Goal: Information Seeking & Learning: Check status

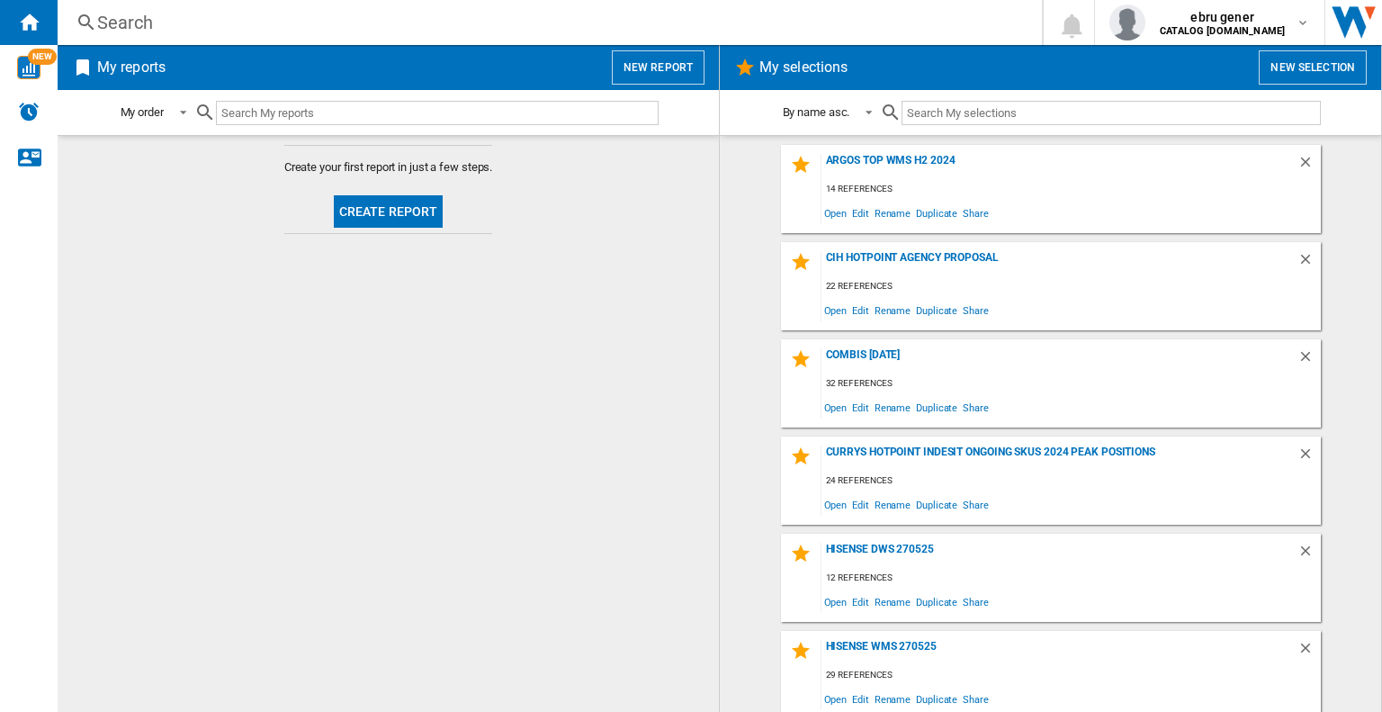
click at [255, 36] on div "Search Search 0 ebru gener CATALOG [DOMAIN_NAME] CATALOG [DOMAIN_NAME] My setti…" at bounding box center [720, 22] width 1324 height 45
click at [264, 27] on div "Search" at bounding box center [546, 22] width 898 height 25
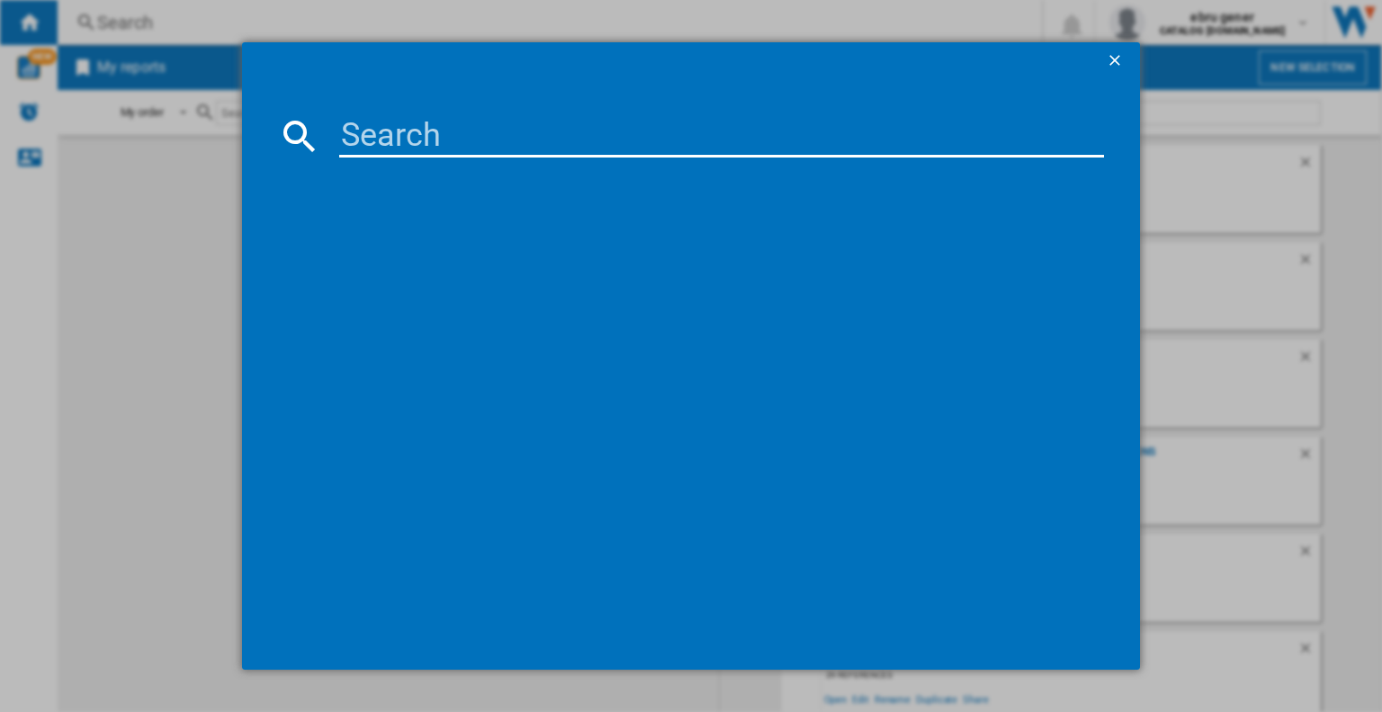
click at [381, 125] on input at bounding box center [721, 135] width 765 height 43
paste input "Anti-Stain NSWM946BSUK"
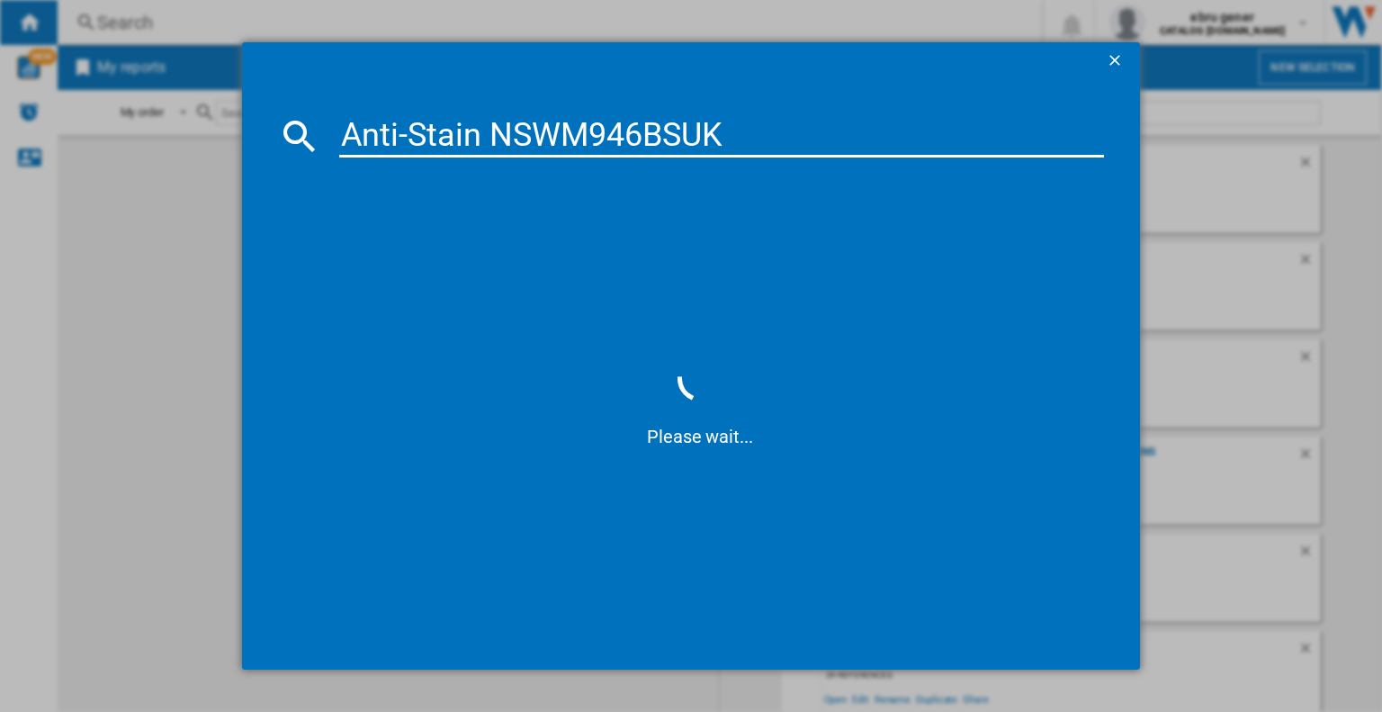
drag, startPoint x: 490, startPoint y: 139, endPoint x: 338, endPoint y: 138, distance: 152.0
click at [339, 138] on input "Anti-Stain NSWM946BSUK" at bounding box center [721, 135] width 765 height 43
type input "NSWM946BSUK"
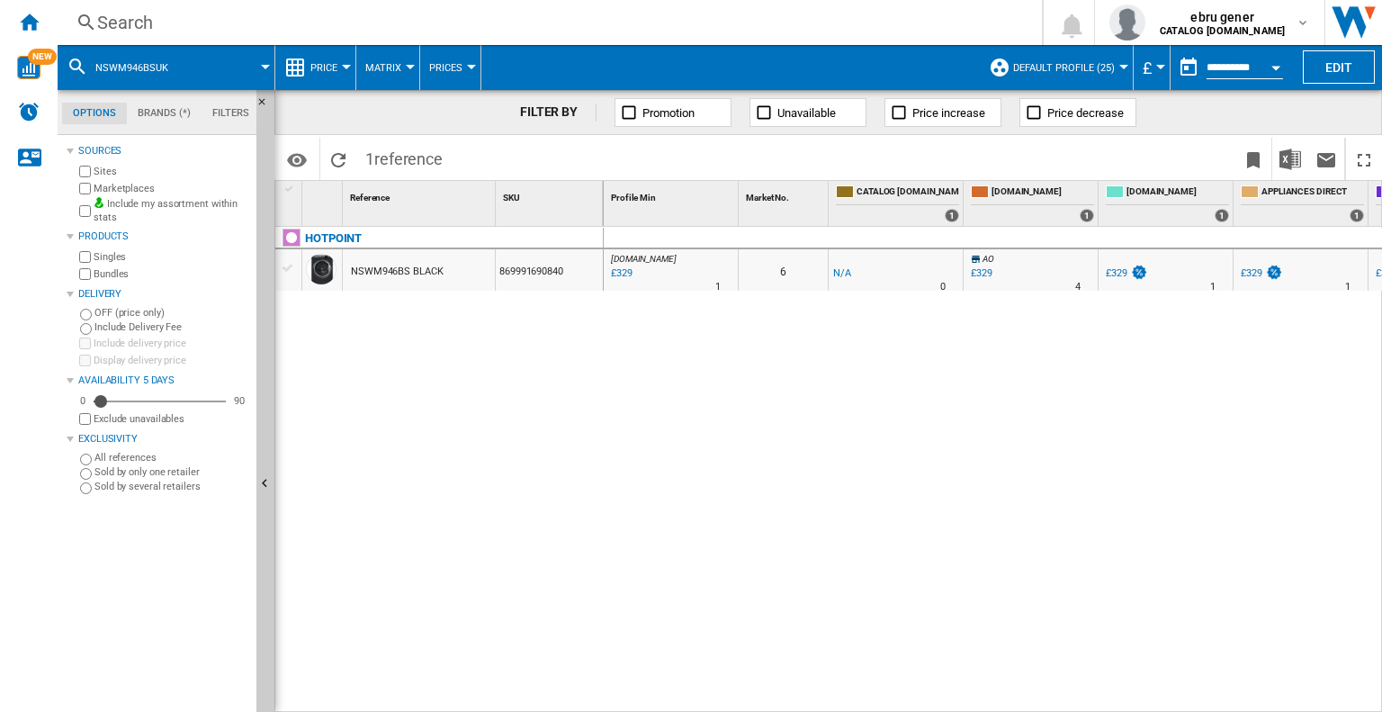
click at [1216, 71] on input "**********" at bounding box center [1244, 70] width 76 height 16
click at [1189, 69] on button "button" at bounding box center [1188, 67] width 36 height 36
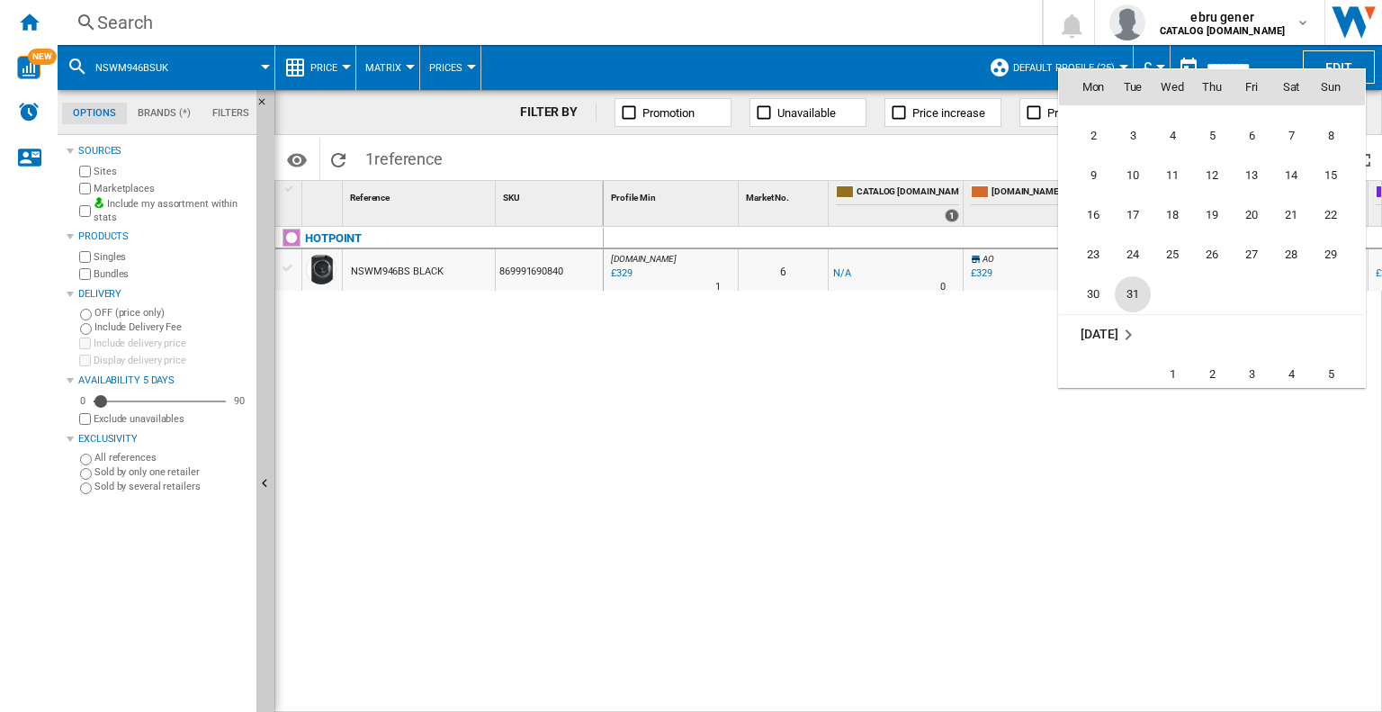
scroll to position [6333, 0]
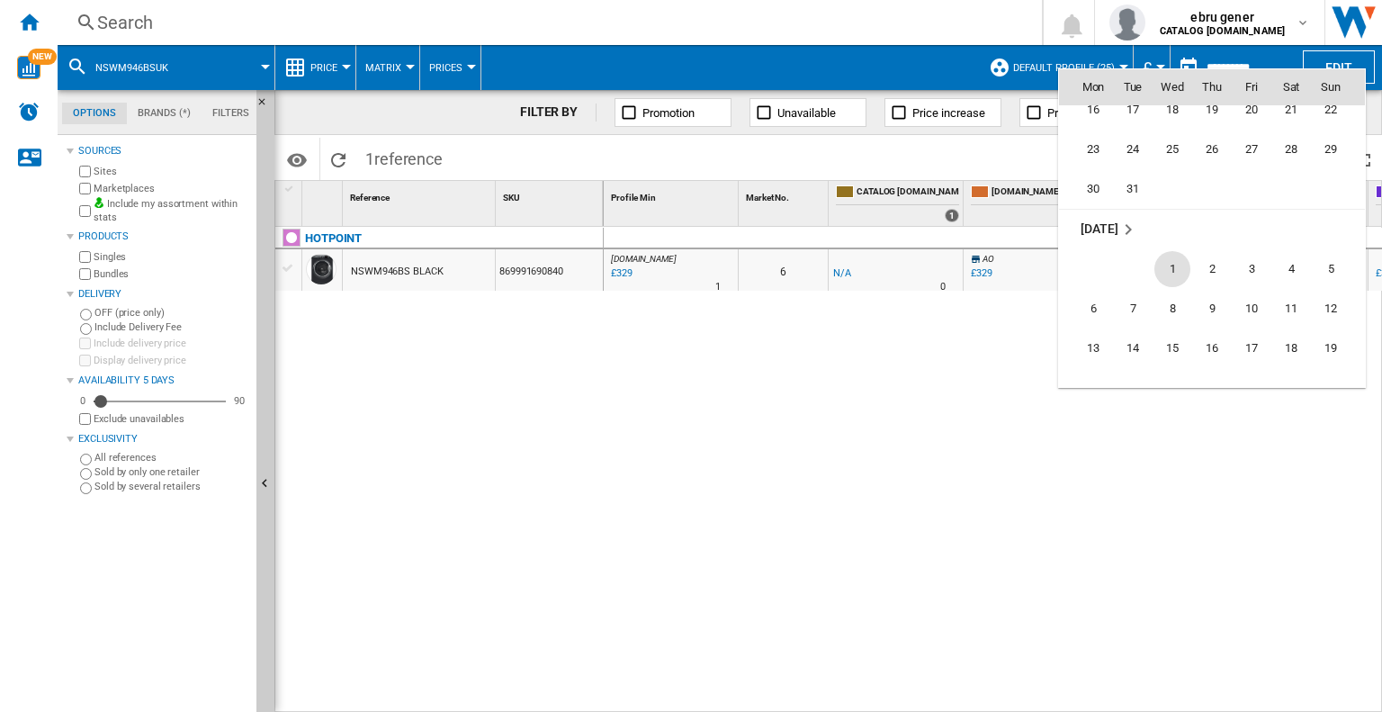
click at [1176, 265] on span "1" at bounding box center [1172, 269] width 36 height 36
type input "**********"
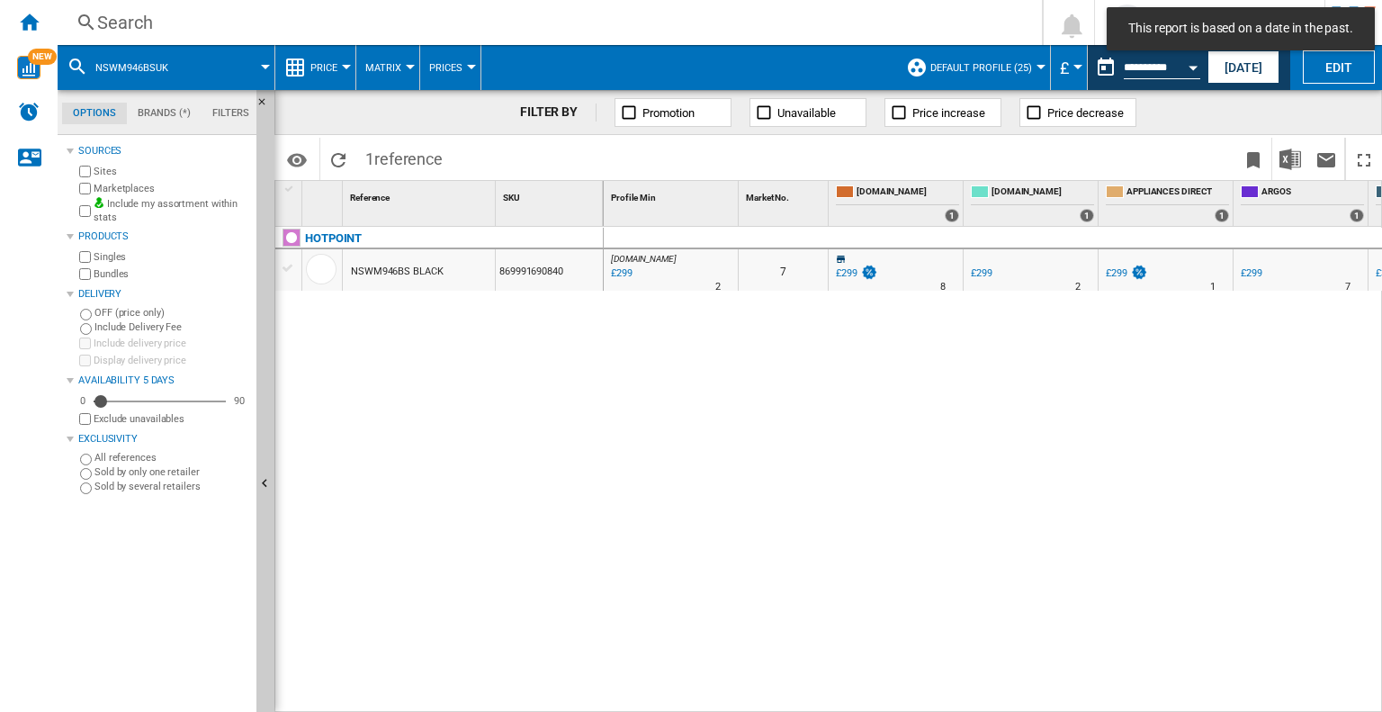
click at [325, 69] on span "Price" at bounding box center [323, 68] width 27 height 12
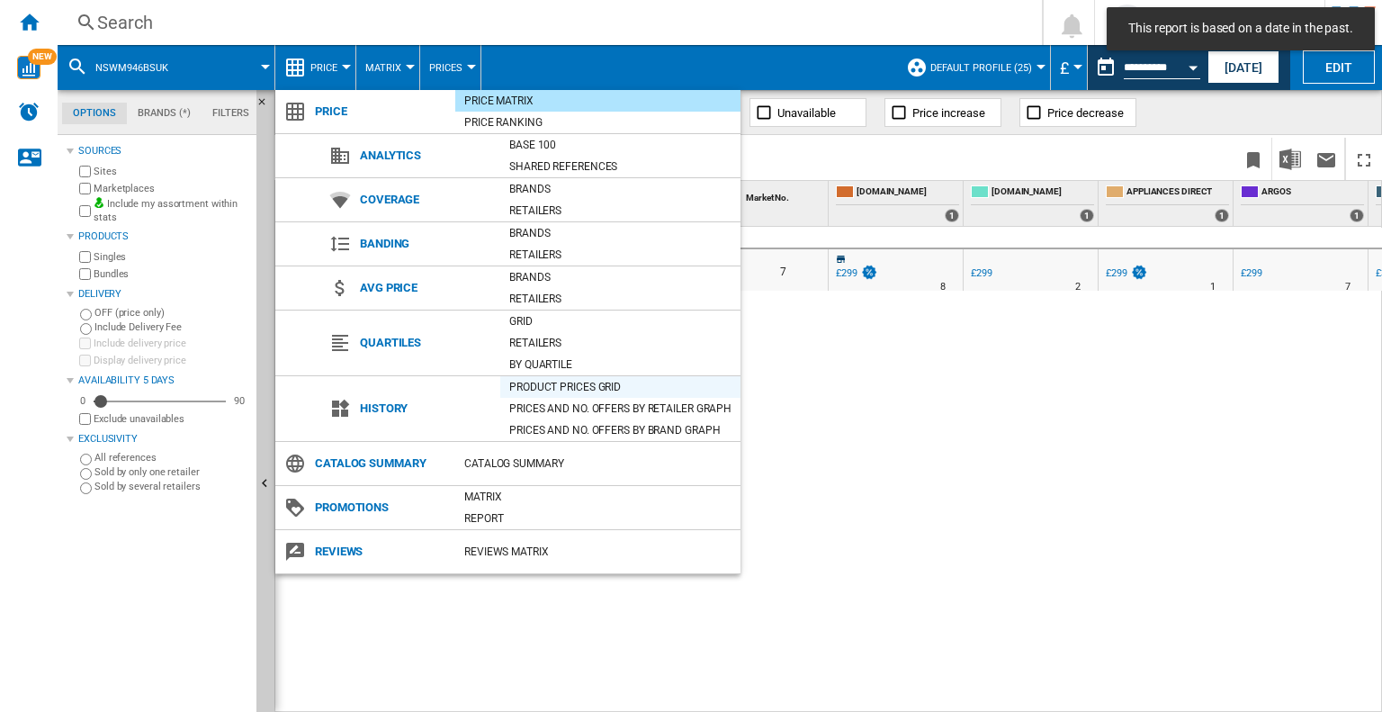
click at [564, 379] on div "Product prices grid" at bounding box center [620, 387] width 240 height 18
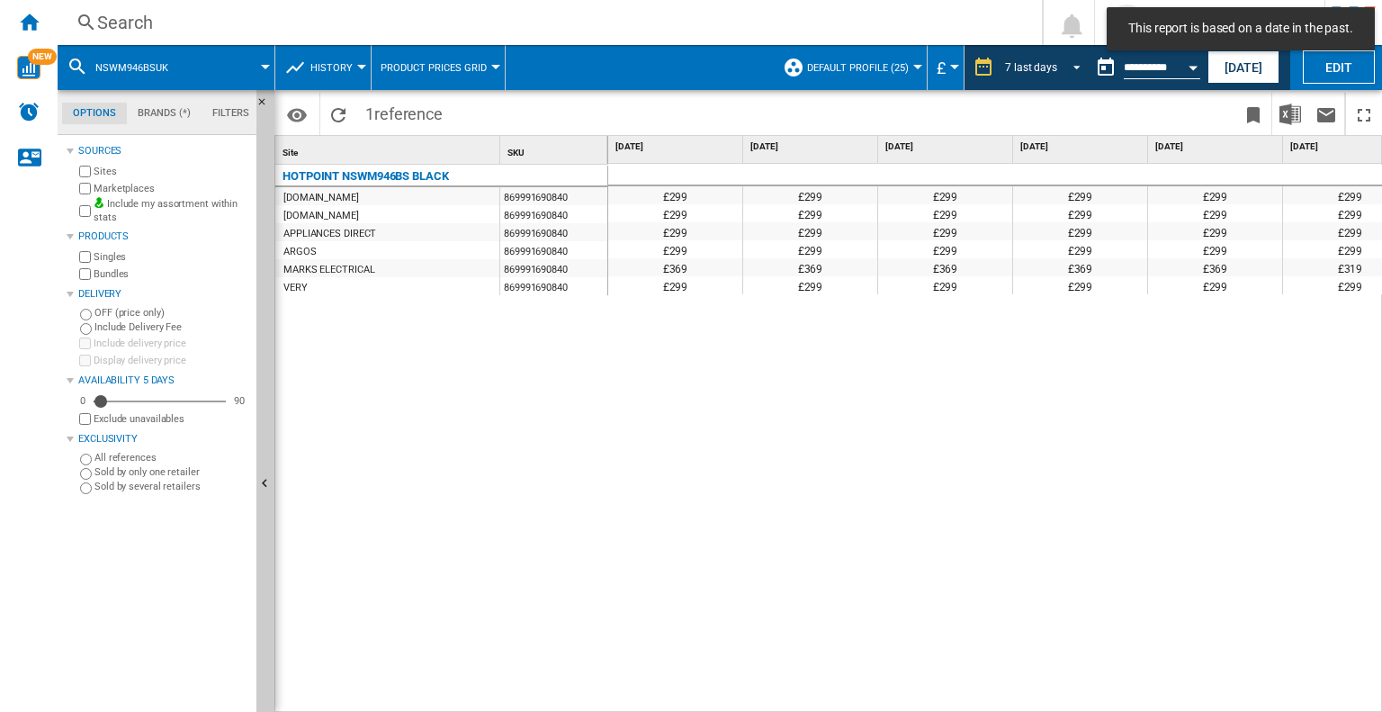
click at [1022, 67] on div "7 last days" at bounding box center [1031, 67] width 52 height 13
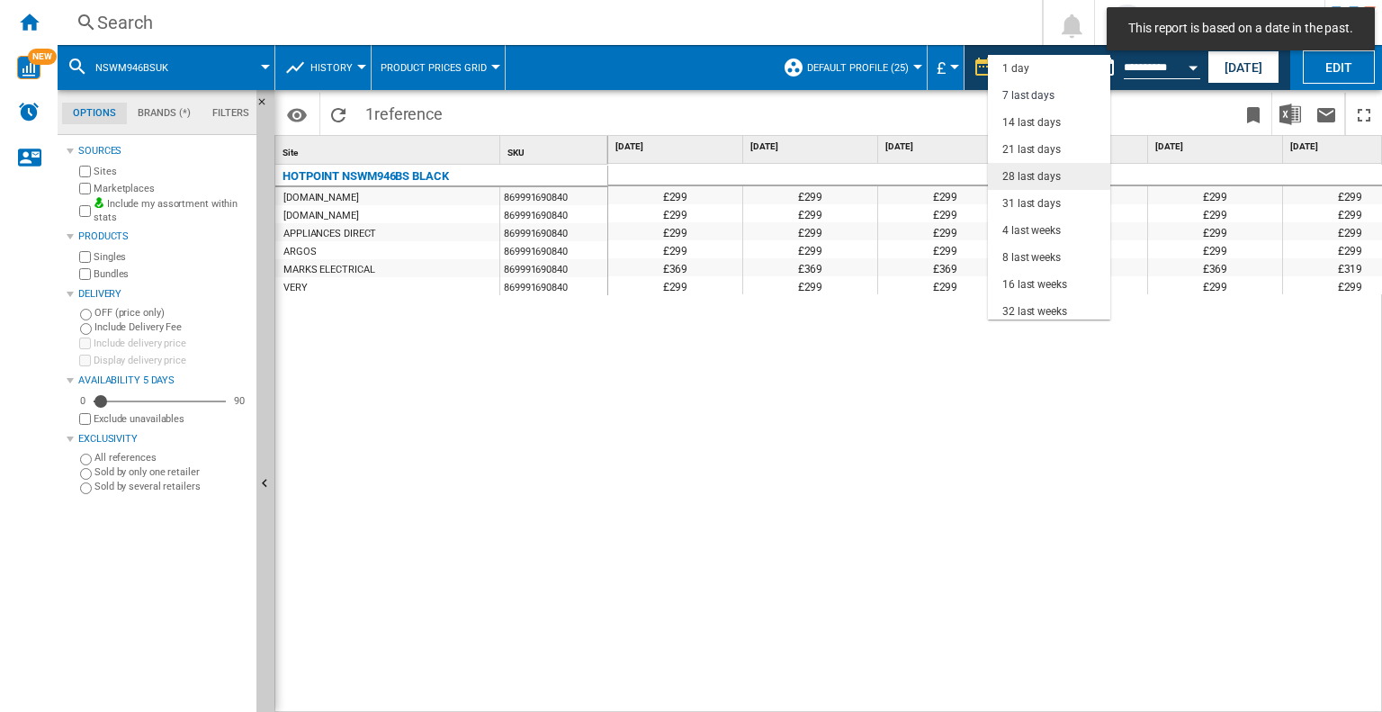
scroll to position [26, 0]
click at [1010, 278] on div "32 last weeks" at bounding box center [1034, 285] width 65 height 15
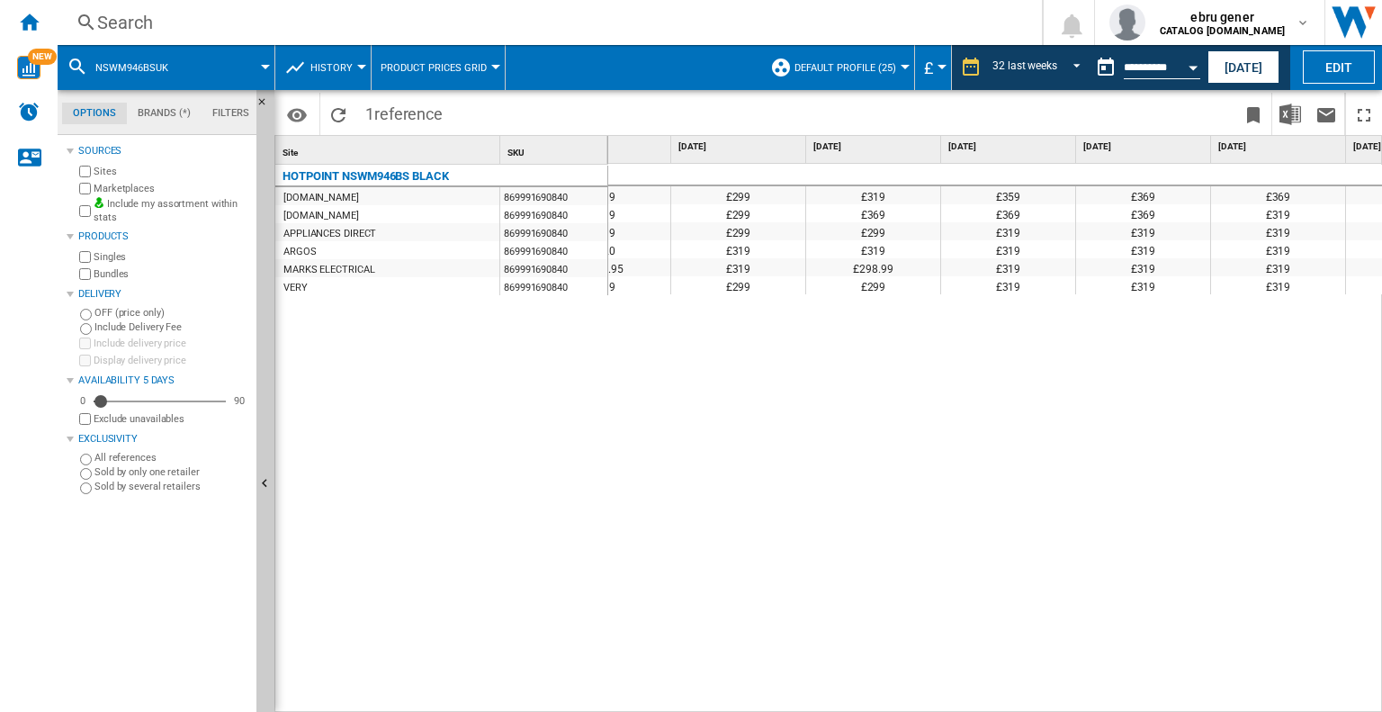
click at [256, 22] on div "Search" at bounding box center [546, 22] width 898 height 25
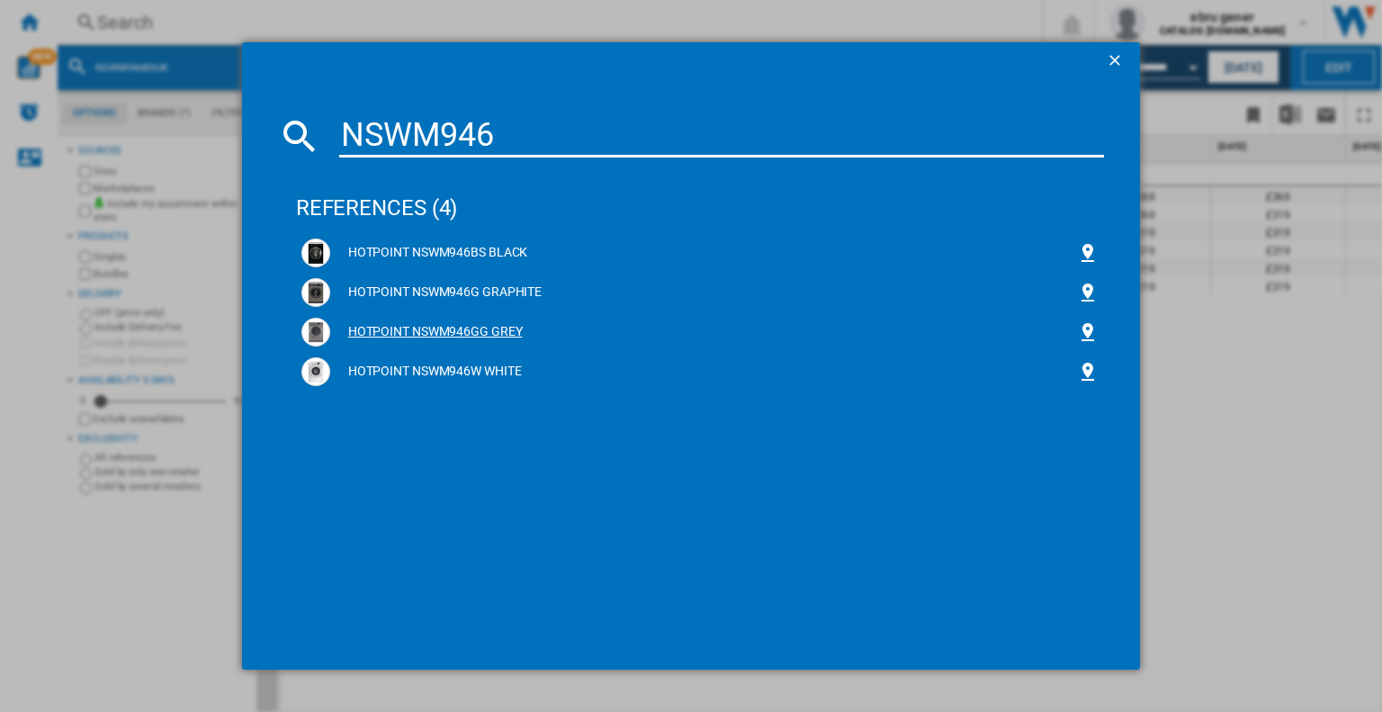
type input "NSWM946"
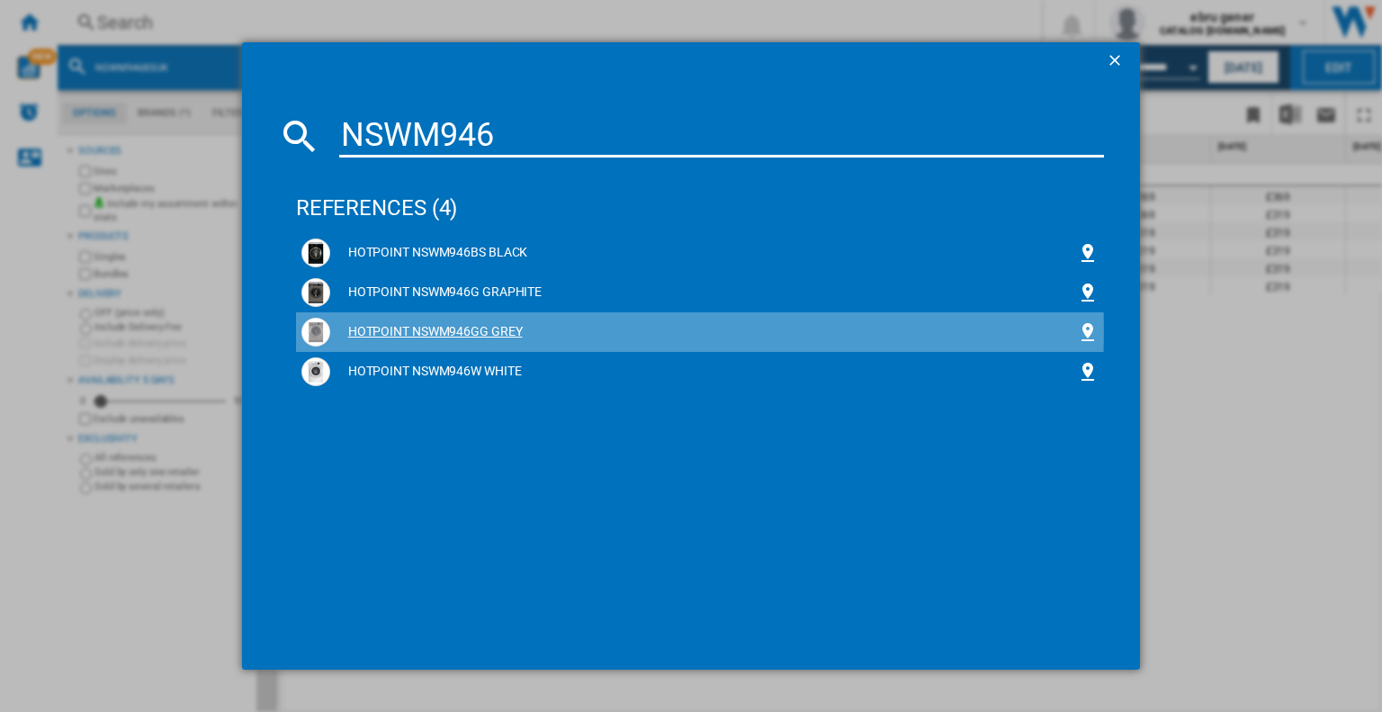
click at [515, 330] on div "HOTPOINT NSWM946GG GREY" at bounding box center [703, 332] width 747 height 18
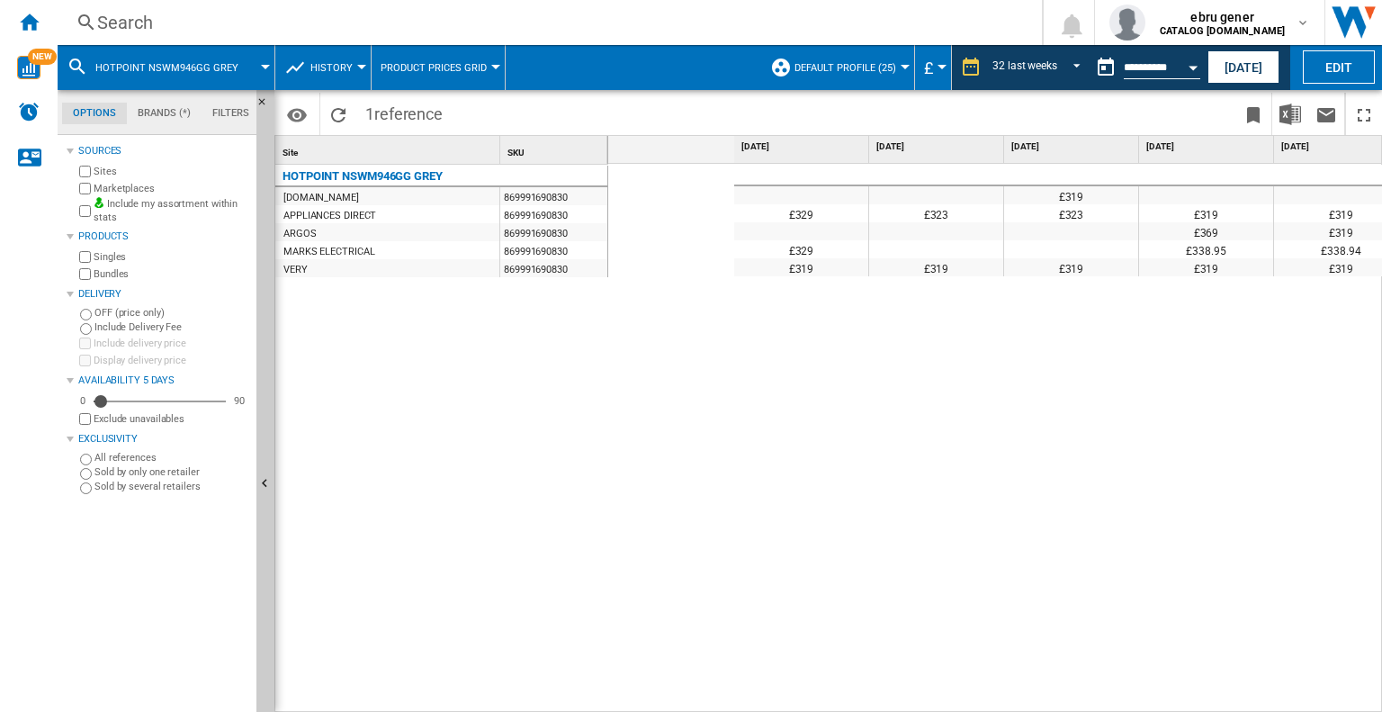
scroll to position [0, 2710]
